Goal: Navigation & Orientation: Find specific page/section

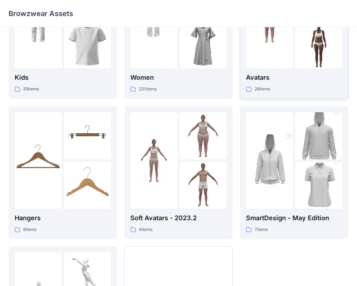
scroll to position [71, 0]
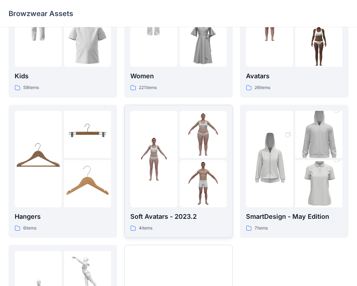
click at [156, 185] on div at bounding box center [153, 159] width 47 height 96
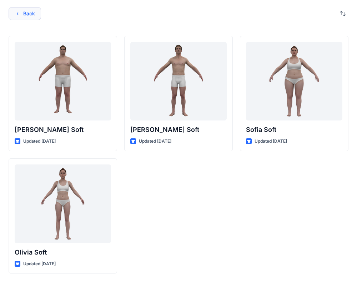
click at [18, 13] on icon "button" at bounding box center [17, 13] width 1 height 3
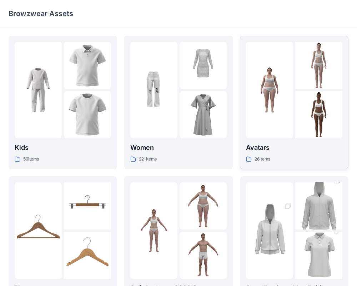
click at [324, 145] on p "Avatars" at bounding box center [294, 148] width 96 height 10
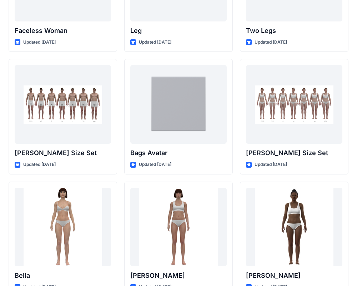
scroll to position [713, 0]
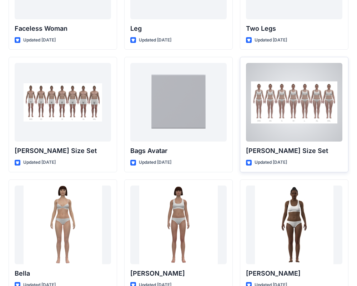
click at [301, 104] on div at bounding box center [294, 102] width 96 height 79
